Goal: Task Accomplishment & Management: Use online tool/utility

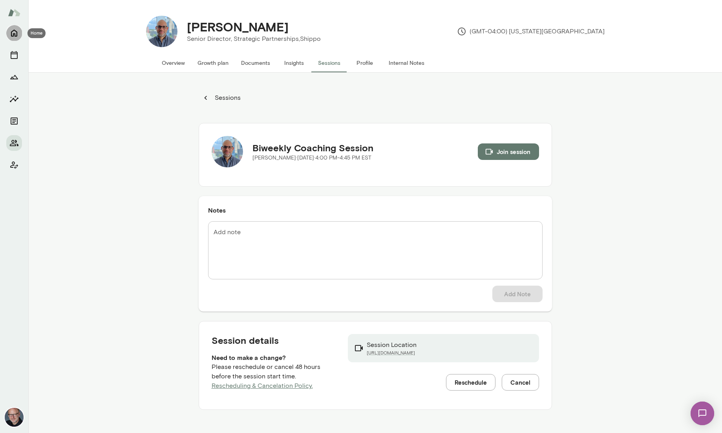
click at [19, 33] on button "Home" at bounding box center [14, 33] width 16 height 16
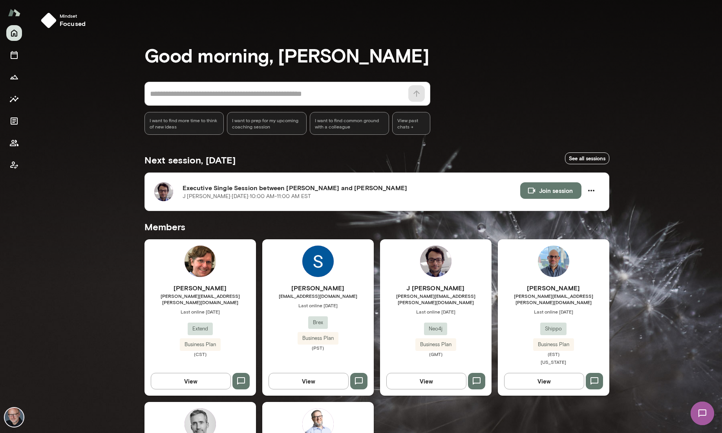
click at [469, 286] on h6 "J [PERSON_NAME]" at bounding box center [435, 287] width 111 height 9
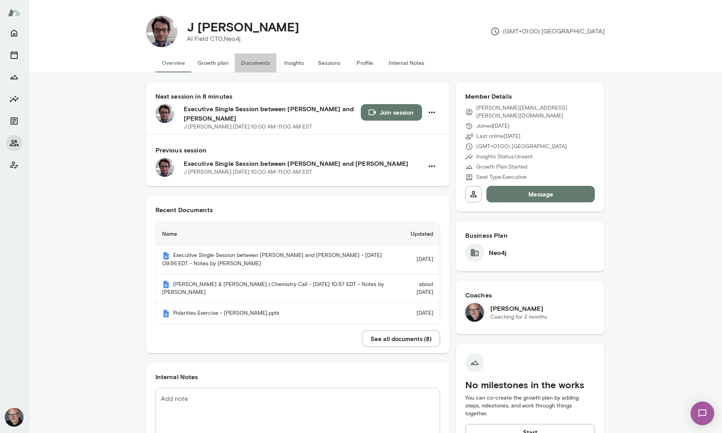
click at [260, 63] on button "Documents" at bounding box center [256, 62] width 42 height 19
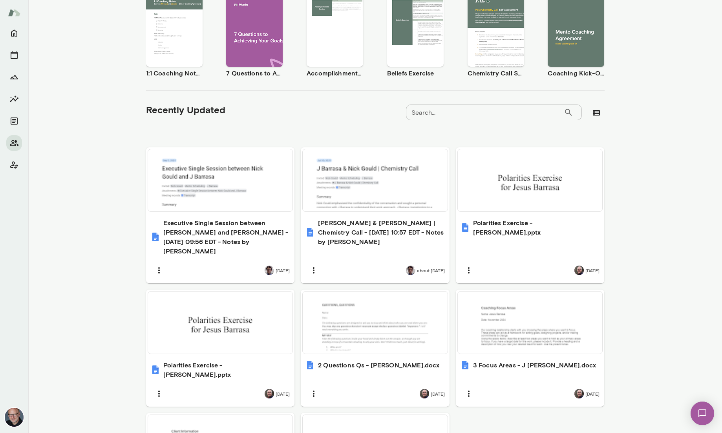
scroll to position [156, 0]
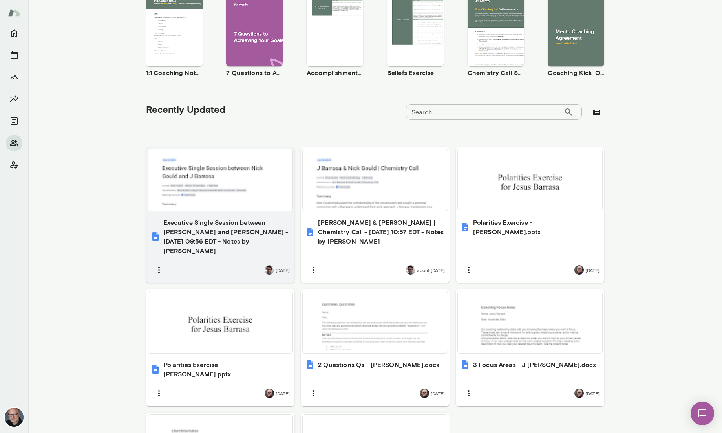
click at [238, 228] on h6 "Executive Single Session between [PERSON_NAME] and [PERSON_NAME] - [DATE] 09:56…" at bounding box center [226, 236] width 127 height 38
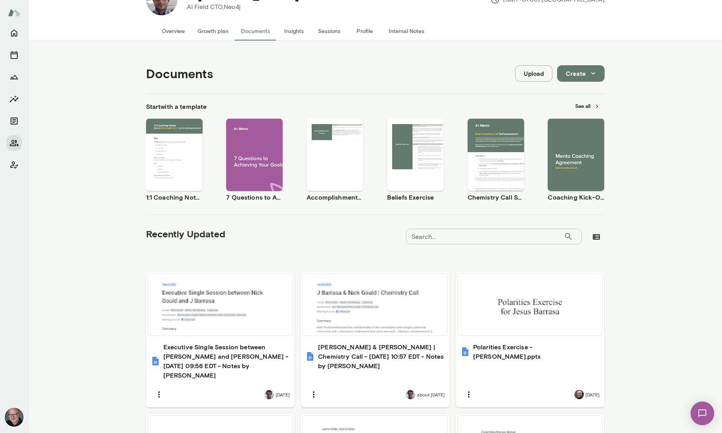
scroll to position [0, 0]
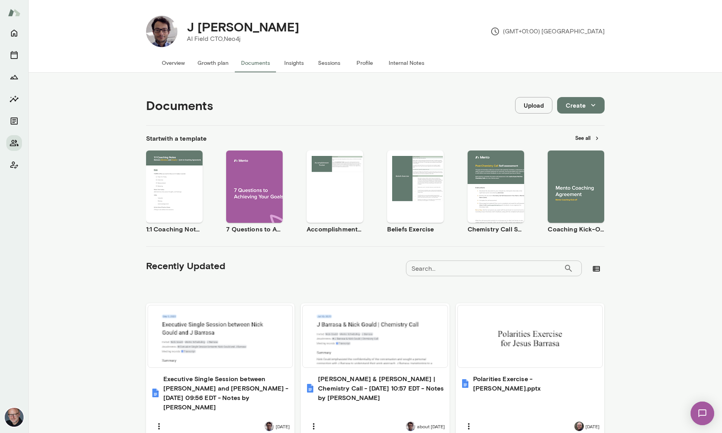
click at [326, 59] on button "Sessions" at bounding box center [329, 62] width 35 height 19
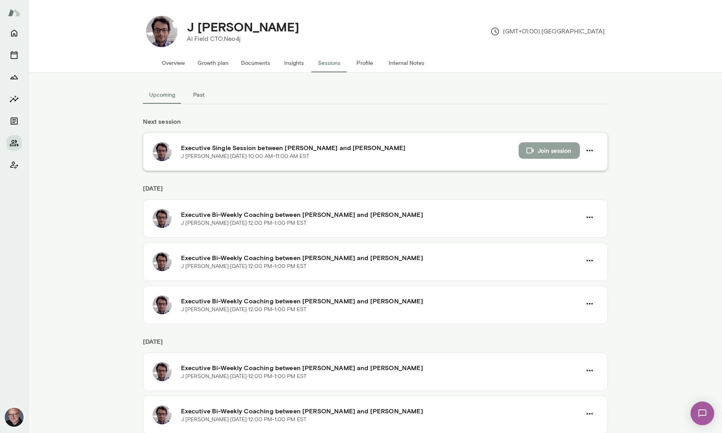
click at [551, 149] on button "Join session" at bounding box center [549, 150] width 61 height 16
